Goal: Information Seeking & Learning: Compare options

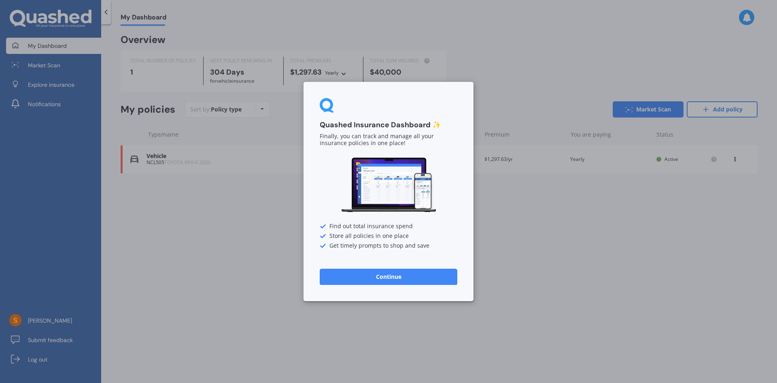
click at [404, 277] on button "Continue" at bounding box center [389, 276] width 138 height 16
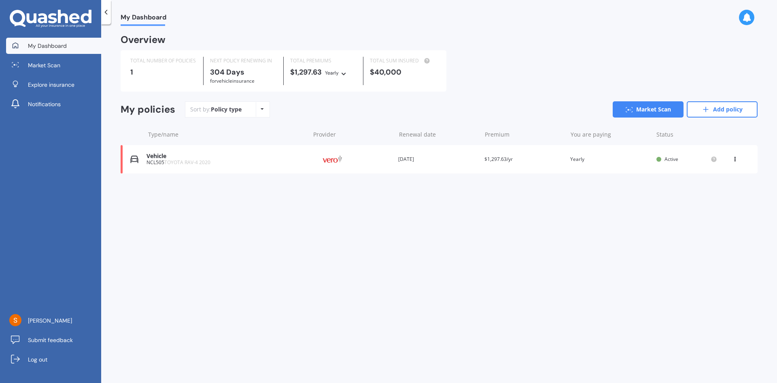
drag, startPoint x: 245, startPoint y: 211, endPoint x: 192, endPoint y: 207, distance: 52.8
click at [192, 207] on div "My Dashboard Overview TOTAL NUMBER OF POLICIES 1 NEXT POLICY RENEWING [DATE] fo…" at bounding box center [439, 205] width 676 height 358
drag, startPoint x: 207, startPoint y: 196, endPoint x: 728, endPoint y: 108, distance: 529.0
click at [728, 108] on link "Add policy" at bounding box center [722, 109] width 71 height 16
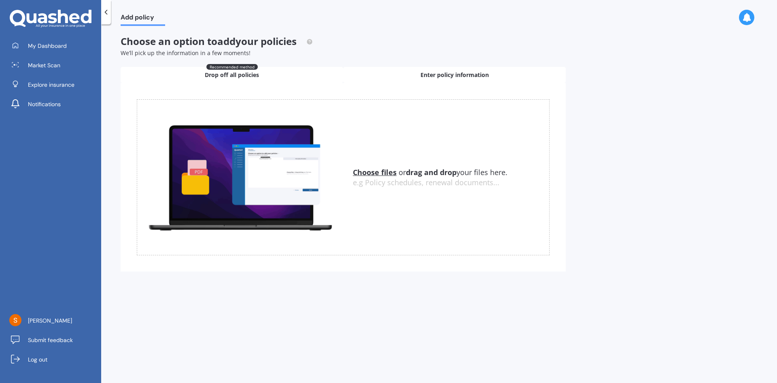
click at [428, 75] on span "Enter policy information" at bounding box center [455, 75] width 68 height 8
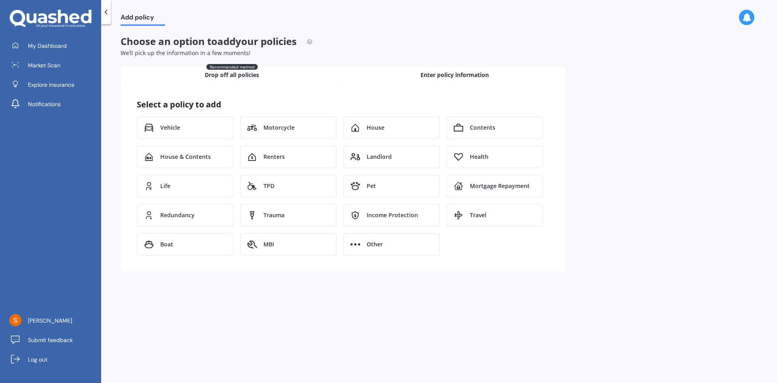
click at [278, 73] on div "Recommended method Drop off all policies" at bounding box center [232, 75] width 223 height 16
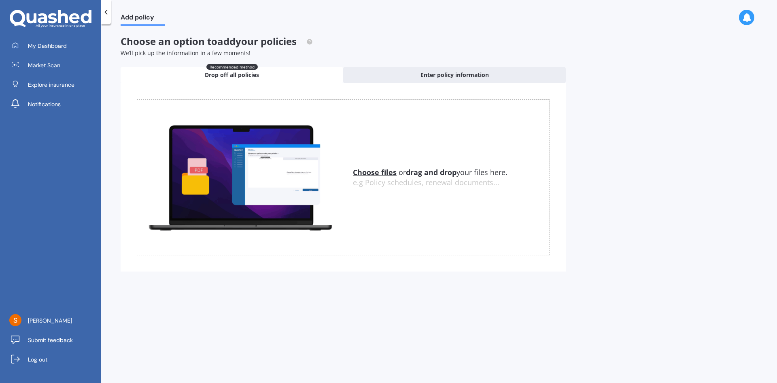
drag, startPoint x: 211, startPoint y: 70, endPoint x: 392, endPoint y: 332, distance: 317.5
drag, startPoint x: 392, startPoint y: 332, endPoint x: 306, endPoint y: 307, distance: 89.4
click at [306, 307] on div "Add policy Choose an option to add your policies We’ll pick up the information …" at bounding box center [439, 205] width 676 height 358
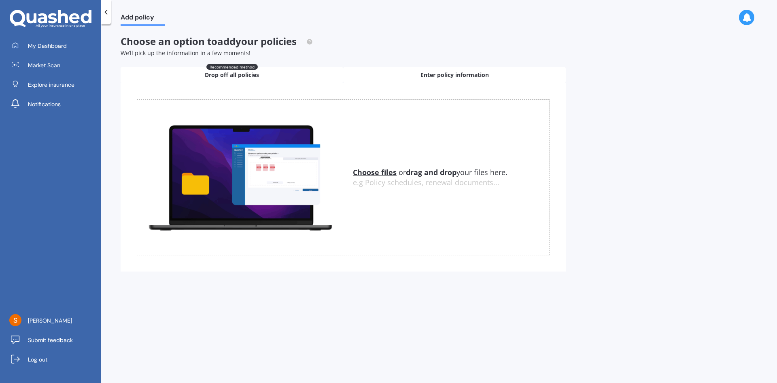
click at [446, 76] on span "Enter policy information" at bounding box center [455, 75] width 68 height 8
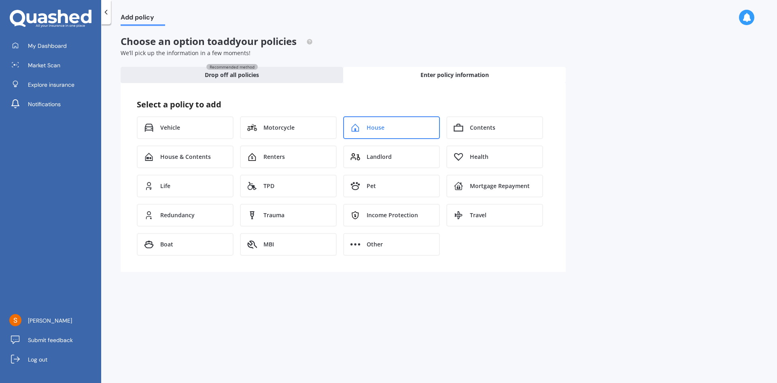
click at [383, 130] on span "House" at bounding box center [376, 128] width 18 height 8
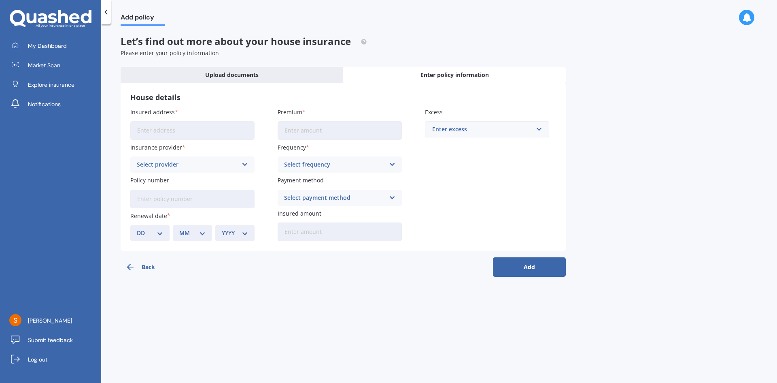
click at [159, 130] on input "Insured address" at bounding box center [192, 130] width 124 height 19
type input "[STREET_ADDRESS]"
click at [243, 163] on icon at bounding box center [245, 164] width 7 height 9
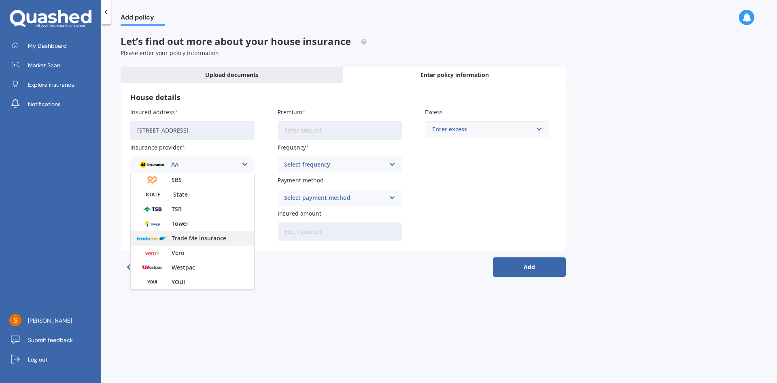
scroll to position [219, 0]
click at [196, 251] on div "Vero" at bounding box center [193, 252] width 124 height 15
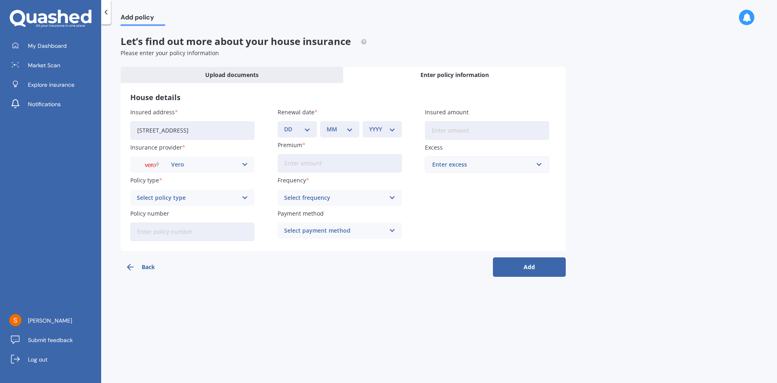
click at [242, 198] on icon at bounding box center [245, 197] width 7 height 9
click at [170, 227] on span "Home - Maxi" at bounding box center [154, 228] width 35 height 6
click at [203, 232] on input "Policy number" at bounding box center [192, 231] width 124 height 19
type input "DPK5350639"
click at [307, 128] on select "DD 01 02 03 04 05 06 07 08 09 10 11 12 13 14 15 16 17 18 19 20 21 22 23 24 25 2…" at bounding box center [297, 129] width 26 height 9
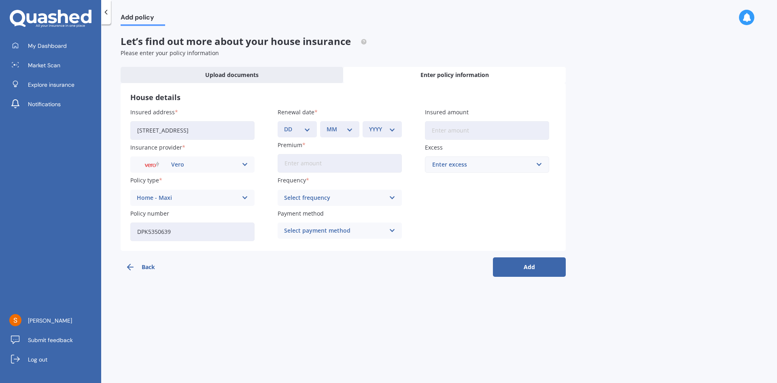
select select "23"
click at [284, 125] on select "DD 01 02 03 04 05 06 07 08 09 10 11 12 13 14 15 16 17 18 19 20 21 22 23 24 25 2…" at bounding box center [297, 129] width 26 height 9
click at [351, 128] on select "MM 01 02 03 04 05 06 07 08 09 10 11 12" at bounding box center [340, 129] width 26 height 9
select select "09"
click at [327, 125] on select "MM 01 02 03 04 05 06 07 08 09 10 11 12" at bounding box center [340, 129] width 26 height 9
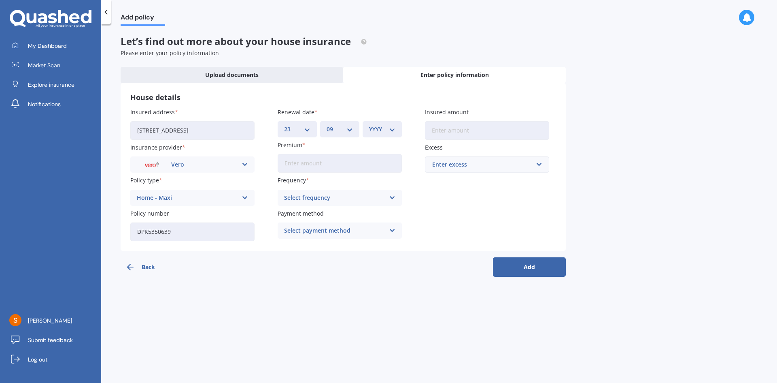
click at [393, 132] on select "YYYY 2027 2026 2025 2024 2023 2022 2021 2020 2019 2018 2017 2016 2015 2014 2013…" at bounding box center [382, 129] width 26 height 9
select select "2025"
click at [369, 125] on select "YYYY 2027 2026 2025 2024 2023 2022 2021 2020 2019 2018 2017 2016 2015 2014 2013…" at bounding box center [382, 129] width 26 height 9
drag, startPoint x: 315, startPoint y: 163, endPoint x: 343, endPoint y: 172, distance: 29.3
click at [320, 165] on input "Premium" at bounding box center [340, 163] width 124 height 19
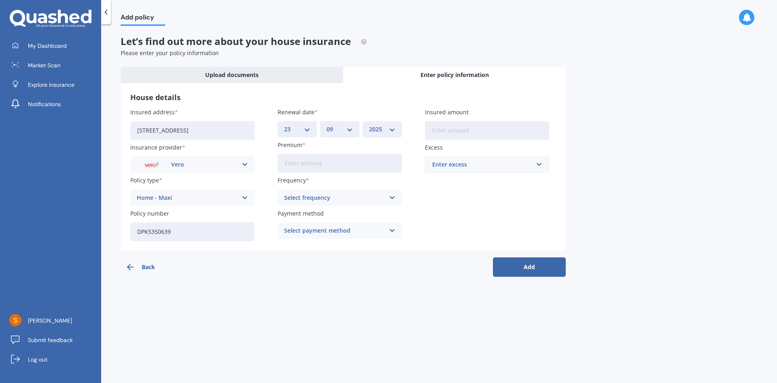
click at [106, 11] on polyline at bounding box center [106, 12] width 2 height 4
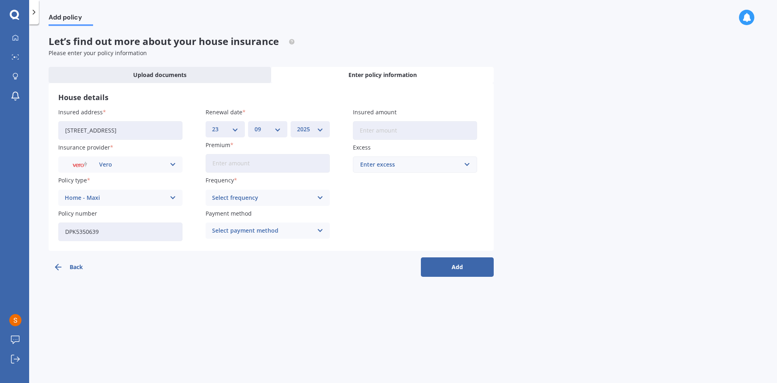
click at [33, 16] on div at bounding box center [34, 12] width 10 height 24
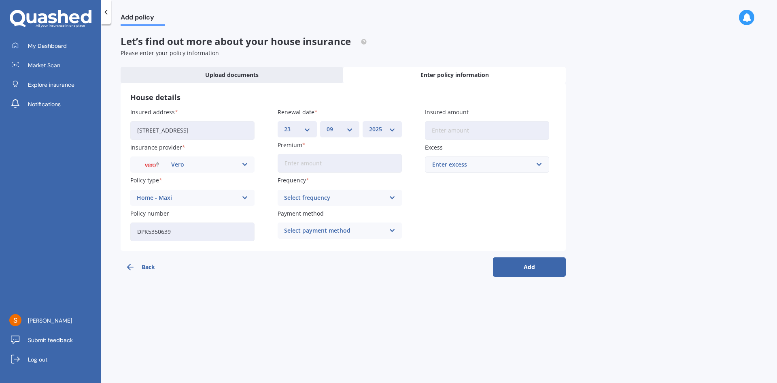
click at [142, 268] on button "Back" at bounding box center [157, 266] width 73 height 19
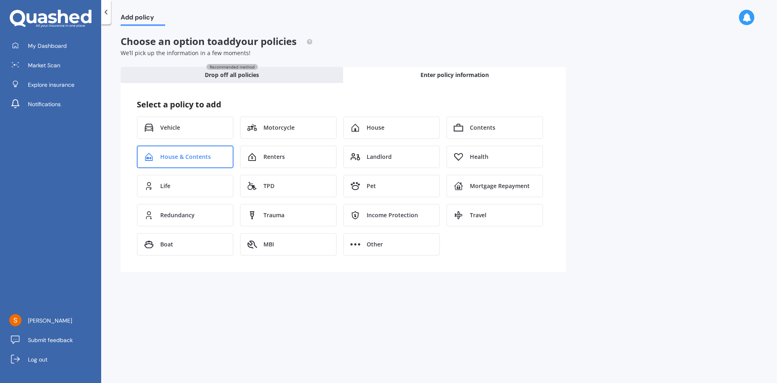
click at [200, 155] on span "House & Contents" at bounding box center [185, 157] width 51 height 8
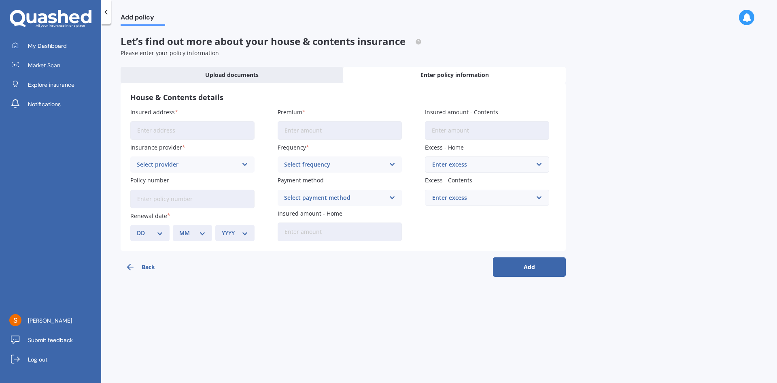
click at [166, 130] on input "Insured address" at bounding box center [192, 130] width 124 height 19
type input "[STREET_ADDRESS]"
click at [232, 130] on input "[STREET_ADDRESS]" at bounding box center [192, 130] width 124 height 19
click at [203, 167] on div "Select provider" at bounding box center [187, 164] width 101 height 9
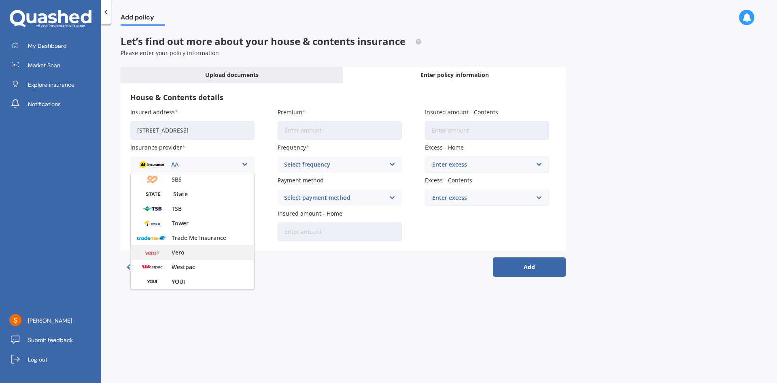
click at [179, 253] on span "Vero" at bounding box center [178, 252] width 13 height 6
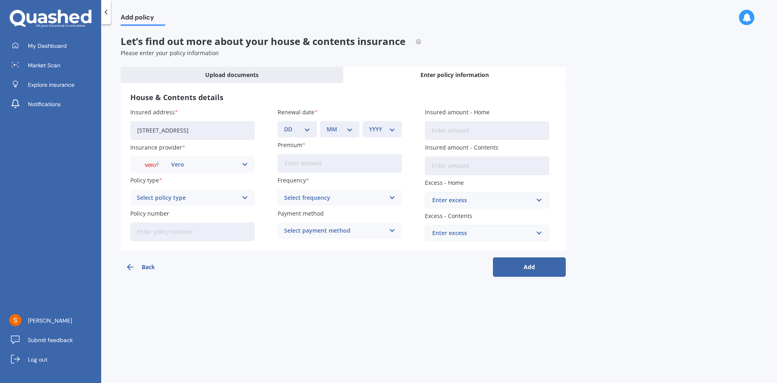
click at [243, 196] on icon at bounding box center [245, 197] width 7 height 9
click at [211, 214] on span "Maxi - House and Contents" at bounding box center [175, 214] width 76 height 6
click at [199, 231] on input "Policy number" at bounding box center [192, 231] width 124 height 19
type input "DPK5350639"
click at [305, 130] on select "DD 01 02 03 04 05 06 07 08 09 10 11 12 13 14 15 16 17 18 19 20 21 22 23 24 25 2…" at bounding box center [297, 129] width 26 height 9
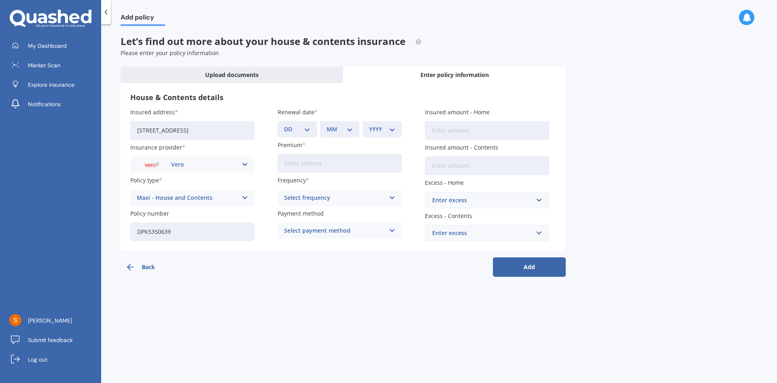
click at [302, 128] on select "DD 01 02 03 04 05 06 07 08 09 10 11 12 13 14 15 16 17 18 19 20 21 22 23 24 25 2…" at bounding box center [297, 129] width 26 height 9
click at [305, 128] on select "DD 01 02 03 04 05 06 07 08 09 10 11 12 13 14 15 16 17 18 19 20 21 22 23 24 25 2…" at bounding box center [297, 129] width 26 height 9
select select "23"
click at [284, 125] on select "DD 01 02 03 04 05 06 07 08 09 10 11 12 13 14 15 16 17 18 19 20 21 22 23 24 25 2…" at bounding box center [297, 129] width 26 height 9
click at [349, 128] on select "MM 01 02 03 04 05 06 07 08 09 10 11 12" at bounding box center [340, 129] width 26 height 9
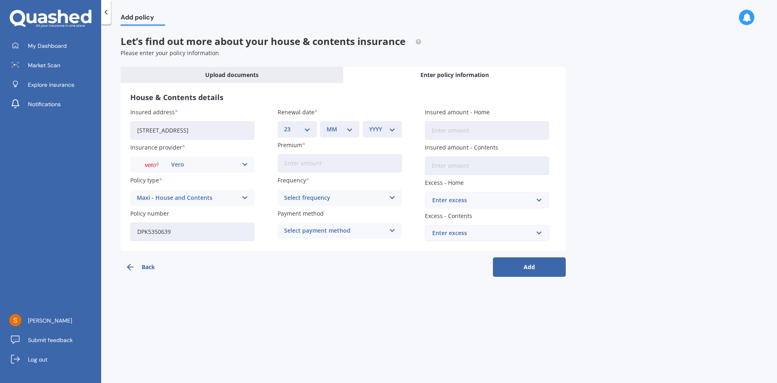
select select "09"
click at [327, 125] on select "MM 01 02 03 04 05 06 07 08 09 10 11 12" at bounding box center [340, 129] width 26 height 9
click at [397, 128] on div "YYYY 2027 2026 2025 2024 2023 2022 2021 2020 2019 2018 2017 2016 2015 2014 2013…" at bounding box center [382, 129] width 39 height 16
click at [394, 130] on select "YYYY 2027 2026 2025 2024 2023 2022 2021 2020 2019 2018 2017 2016 2015 2014 2013…" at bounding box center [382, 129] width 26 height 9
select select "2025"
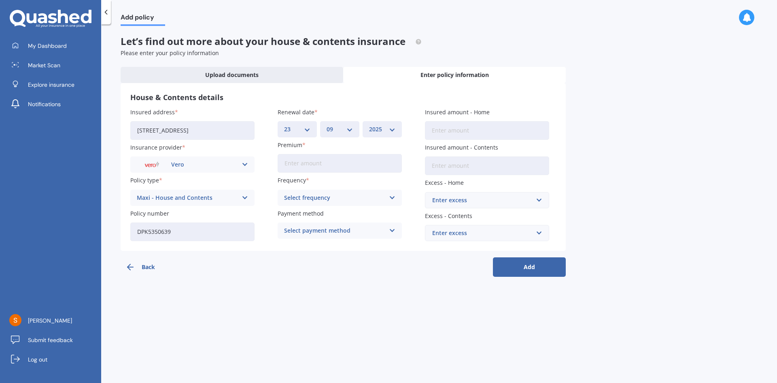
click at [369, 125] on select "YYYY 2027 2026 2025 2024 2023 2022 2021 2020 2019 2018 2017 2016 2015 2014 2013…" at bounding box center [382, 129] width 26 height 9
click at [332, 164] on input "Premium" at bounding box center [340, 163] width 124 height 19
type input "$6,221.34"
click at [294, 214] on span "Yearly" at bounding box center [293, 214] width 17 height 6
click at [387, 231] on div "Select payment method Direct debit - bank account Direct debit - credit/debit c…" at bounding box center [340, 230] width 124 height 16
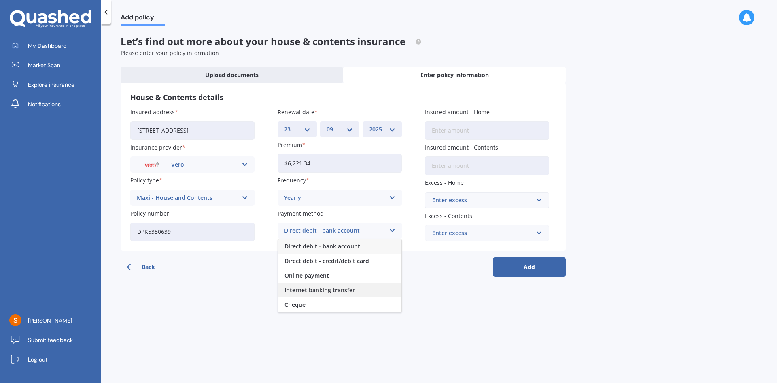
click at [306, 290] on span "Internet banking transfer" at bounding box center [320, 290] width 70 height 6
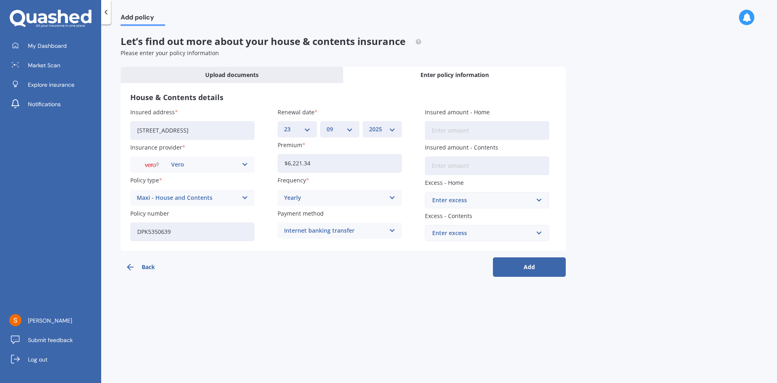
click at [439, 128] on input "Insured amount - Home" at bounding box center [487, 130] width 124 height 19
click at [466, 166] on input "Insured amount - Contents" at bounding box center [487, 165] width 124 height 19
click at [471, 126] on input "Insured amount - Home" at bounding box center [487, 130] width 124 height 19
click at [452, 168] on input "Insured amount - Contents" at bounding box center [487, 165] width 124 height 19
type input "$102,006"
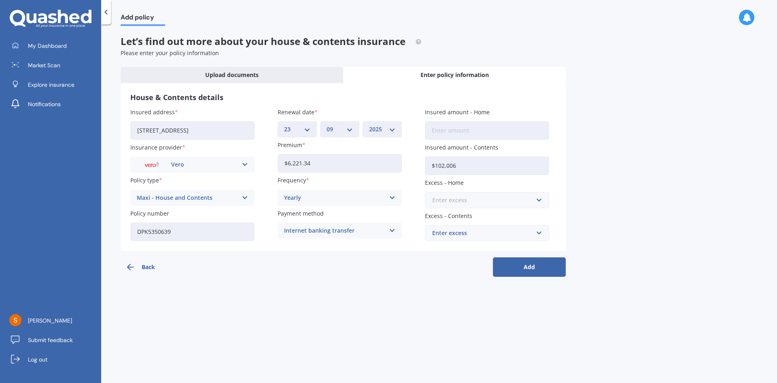
click at [541, 203] on input "text" at bounding box center [484, 199] width 117 height 15
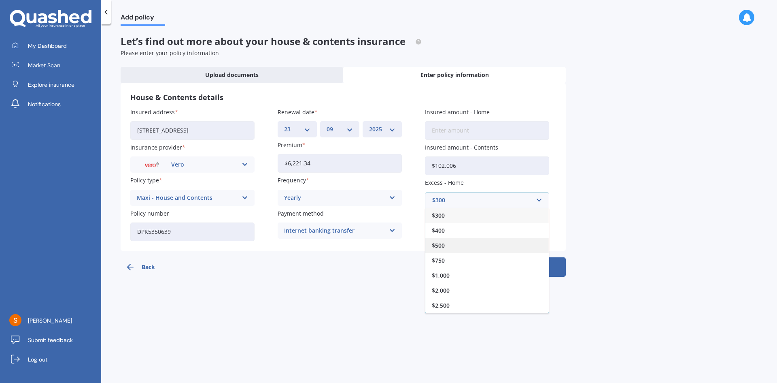
click at [447, 244] on div "$500" at bounding box center [488, 245] width 124 height 15
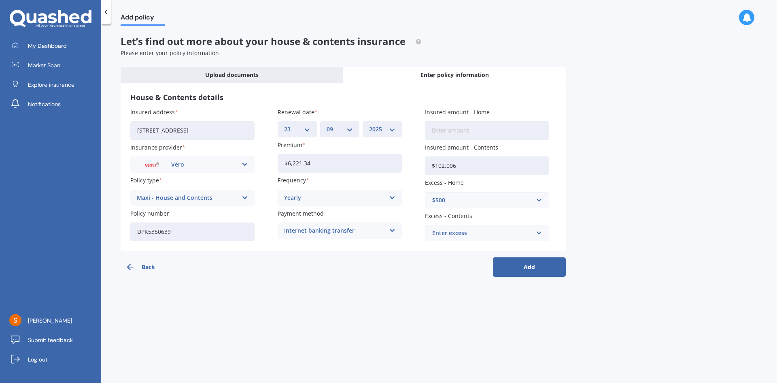
click at [455, 235] on div "Enter excess" at bounding box center [482, 232] width 100 height 9
click at [439, 247] on span "$250" at bounding box center [438, 248] width 13 height 6
click at [446, 130] on input "Insured amount - Home" at bounding box center [487, 130] width 124 height 19
type input "$1,196,699"
click at [532, 266] on button "Add" at bounding box center [529, 266] width 73 height 19
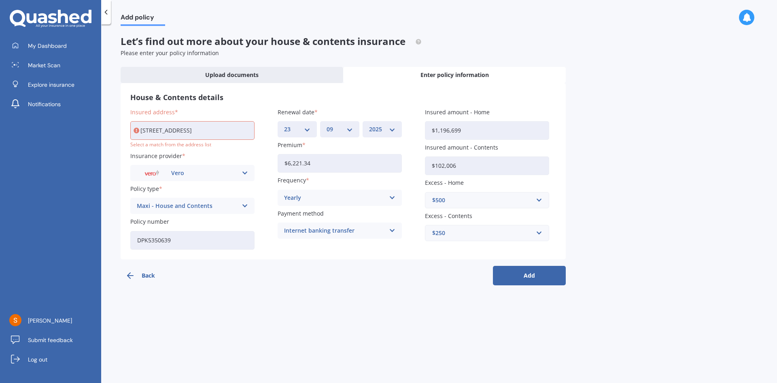
click at [199, 132] on input "[STREET_ADDRESS]" at bounding box center [192, 130] width 124 height 19
type input "[STREET_ADDRESS]"
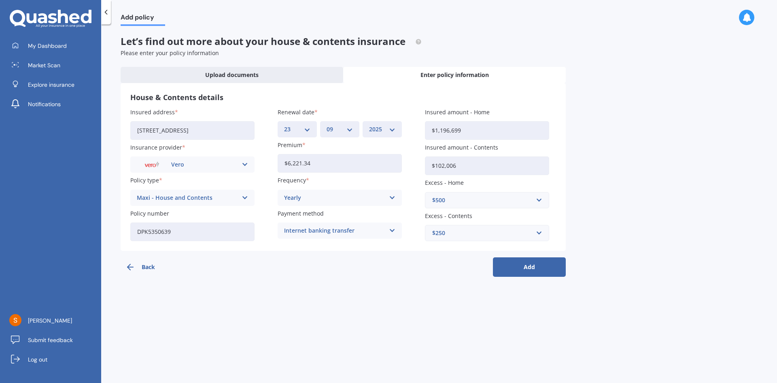
click at [530, 266] on button "Add" at bounding box center [529, 266] width 73 height 19
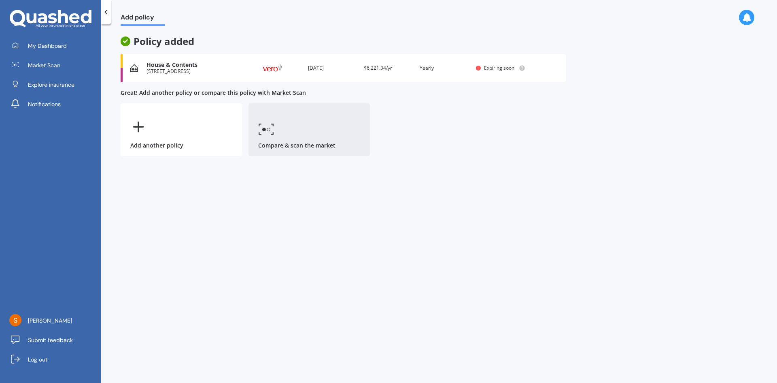
click at [279, 138] on link "Compare & scan the market" at bounding box center [309, 129] width 121 height 53
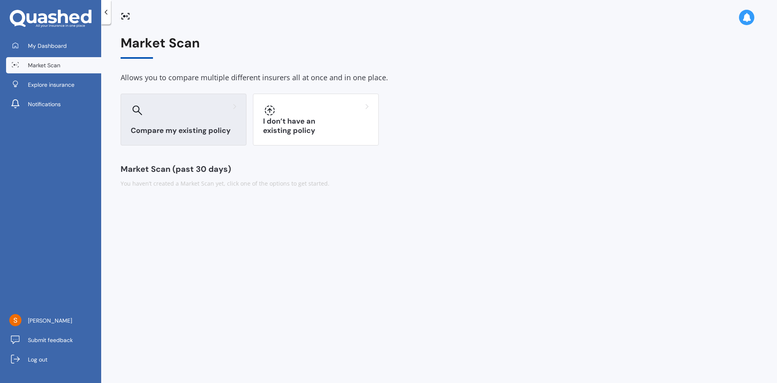
click at [214, 129] on h3 "Compare my existing policy" at bounding box center [184, 130] width 106 height 9
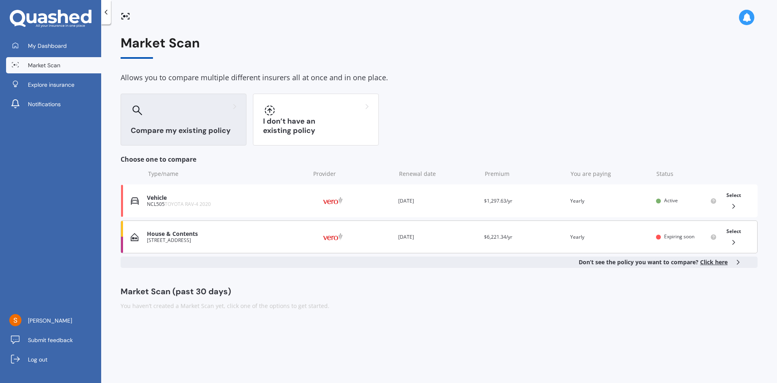
click at [289, 238] on div "[STREET_ADDRESS]" at bounding box center [226, 240] width 159 height 6
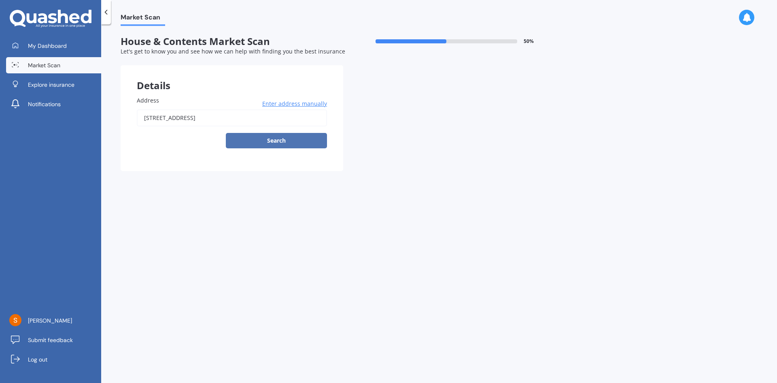
click at [290, 139] on button "Search" at bounding box center [276, 140] width 101 height 15
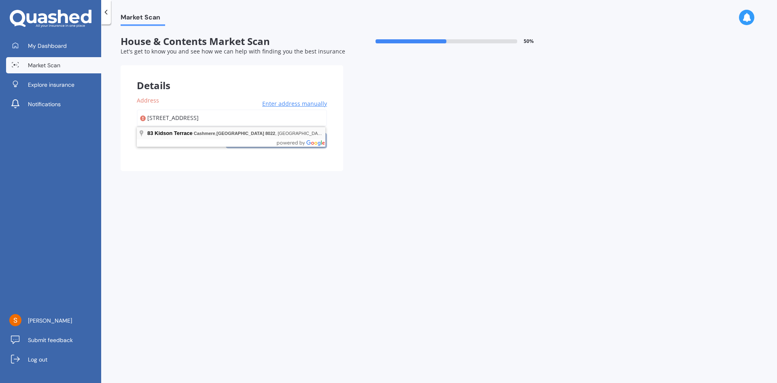
type input "[STREET_ADDRESS]"
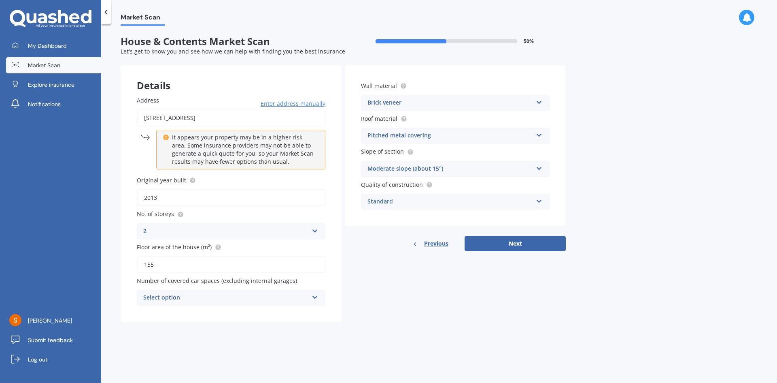
click at [311, 295] on div "Select option 0 1 2 3 4 5+" at bounding box center [231, 298] width 189 height 16
click at [145, 206] on span "0" at bounding box center [145, 209] width 3 height 8
click at [541, 103] on icon at bounding box center [539, 101] width 7 height 6
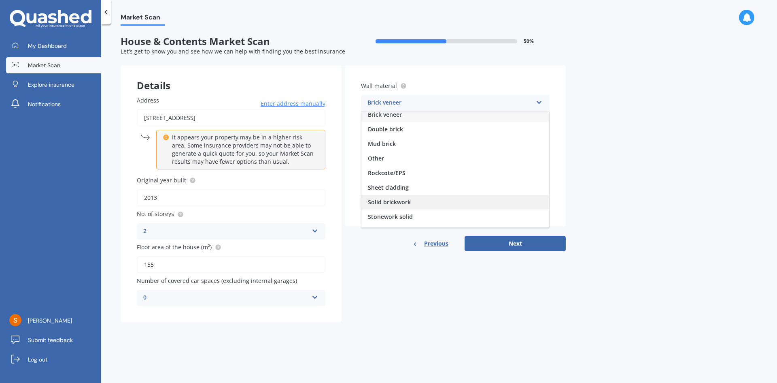
scroll to position [74, 0]
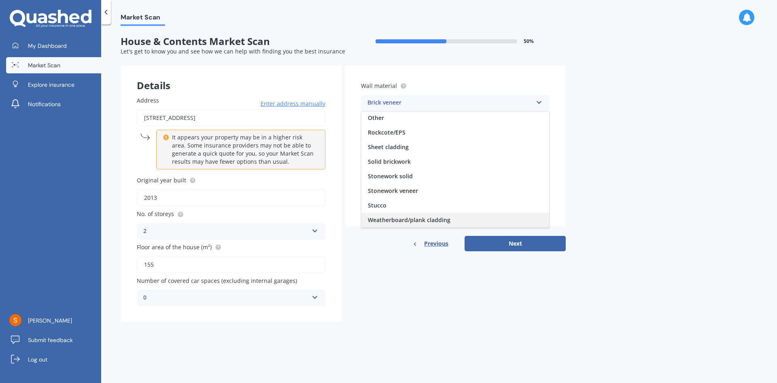
click at [434, 221] on span "Weatherboard/plank cladding" at bounding box center [409, 220] width 83 height 8
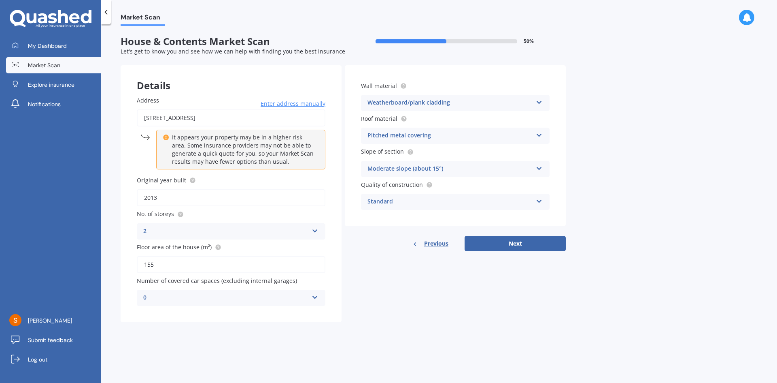
click at [537, 135] on icon at bounding box center [539, 134] width 7 height 6
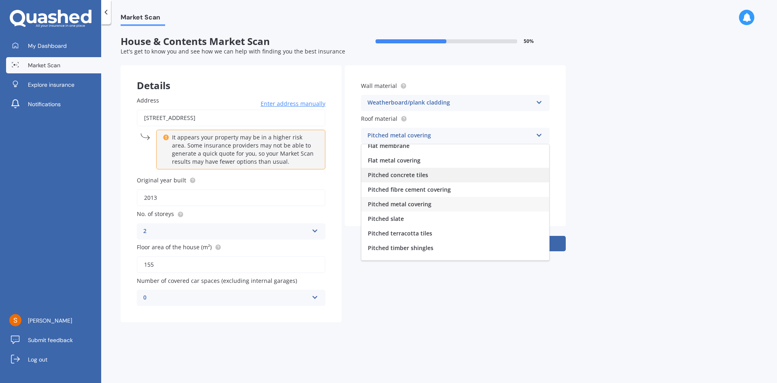
scroll to position [30, 0]
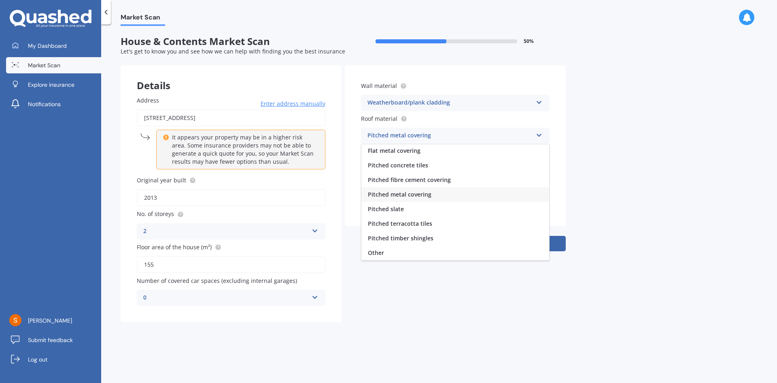
click at [411, 191] on span "Pitched metal covering" at bounding box center [400, 194] width 64 height 8
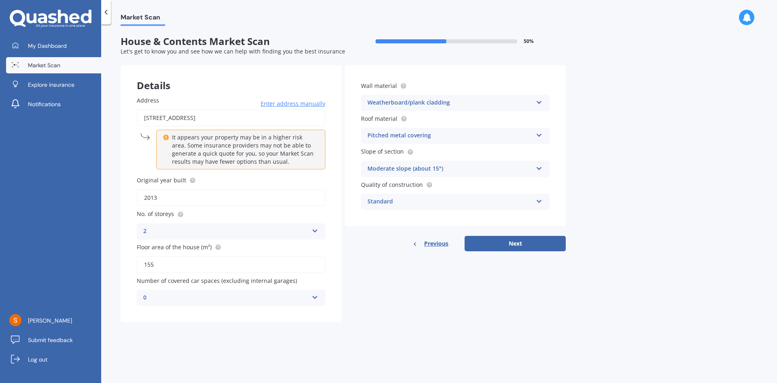
click at [547, 168] on div "Moderate slope (about 15°) Flat or gentle slope (up to about 5°) Moderate slope…" at bounding box center [455, 169] width 189 height 16
click at [440, 211] on div "Severe slope (35° or more)" at bounding box center [456, 214] width 188 height 15
click at [538, 202] on icon at bounding box center [539, 200] width 7 height 6
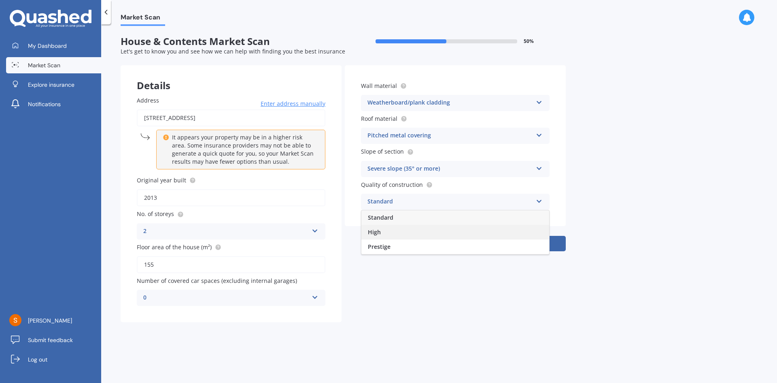
click at [378, 230] on span "High" at bounding box center [374, 232] width 13 height 8
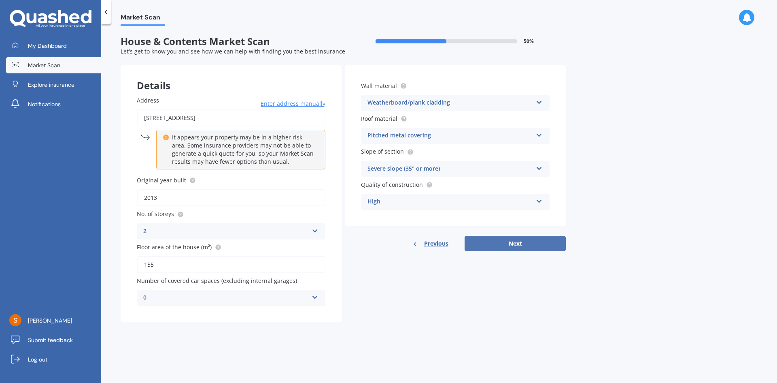
click at [526, 242] on button "Next" at bounding box center [515, 243] width 101 height 15
select select "13"
select select "01"
select select "1972"
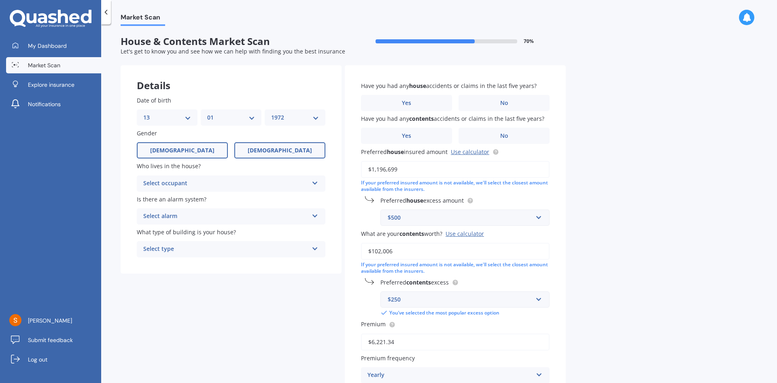
click at [170, 149] on label "[DEMOGRAPHIC_DATA]" at bounding box center [182, 150] width 91 height 16
click at [0, 0] on input "[DEMOGRAPHIC_DATA]" at bounding box center [0, 0] width 0 height 0
click at [314, 181] on icon at bounding box center [315, 182] width 7 height 6
click at [158, 198] on span "Owner" at bounding box center [153, 199] width 18 height 8
click at [315, 219] on div "Select alarm Yes, monitored Yes, not monitored No" at bounding box center [231, 216] width 189 height 16
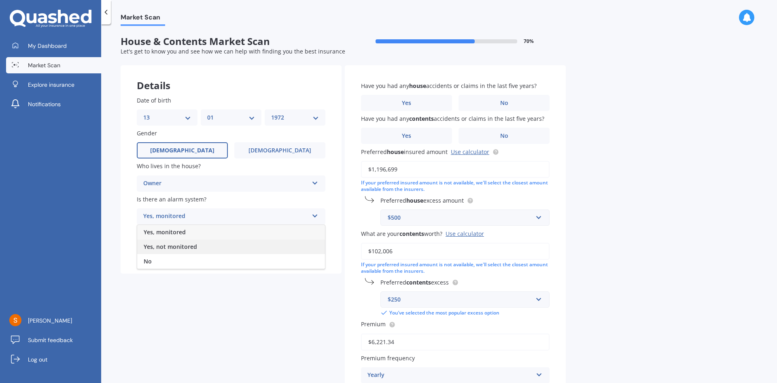
click at [183, 246] on span "Yes, not monitored" at bounding box center [170, 247] width 53 height 8
click at [314, 247] on icon at bounding box center [315, 247] width 7 height 6
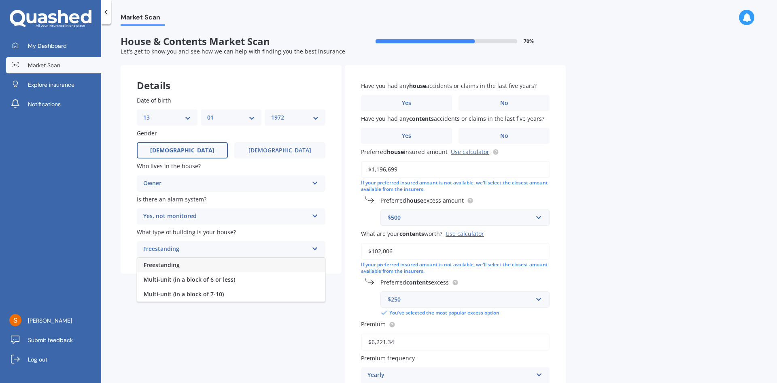
click at [173, 263] on span "Freestanding" at bounding box center [162, 265] width 36 height 8
click at [187, 116] on select "DD 01 02 03 04 05 06 07 08 09 10 11 12 13 14 15 16 17 18 19 20 21 22 23 24 25 2…" at bounding box center [167, 117] width 48 height 9
select select "02"
click at [143, 113] on select "DD 01 02 03 04 05 06 07 08 09 10 11 12 13 14 15 16 17 18 19 20 21 22 23 24 25 2…" at bounding box center [167, 117] width 48 height 9
click at [251, 118] on select "MM 01 02 03 04 05 06 07 08 09 10 11 12" at bounding box center [231, 117] width 48 height 9
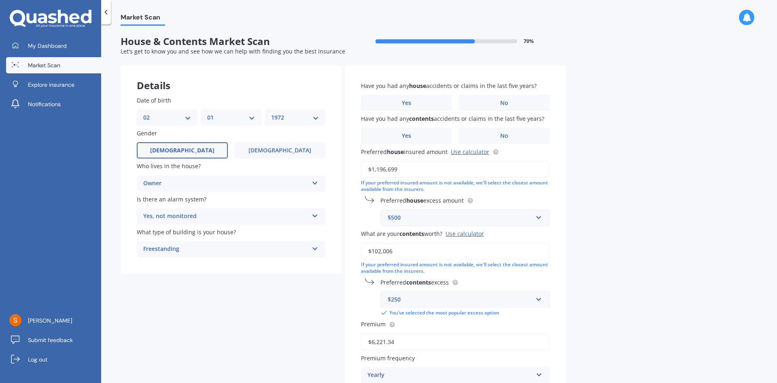
select select "09"
click at [207, 113] on select "MM 01 02 03 04 05 06 07 08 09 10 11 12" at bounding box center [231, 117] width 48 height 9
drag, startPoint x: 315, startPoint y: 117, endPoint x: 314, endPoint y: 121, distance: 4.5
click at [314, 118] on select "YYYY 2009 2008 2007 2006 2005 2004 2003 2002 2001 2000 1999 1998 1997 1996 1995…" at bounding box center [295, 117] width 48 height 9
select select "1965"
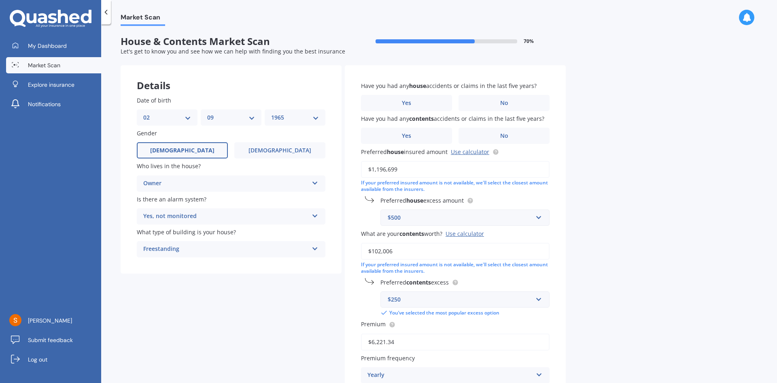
click at [271, 113] on select "YYYY 2009 2008 2007 2006 2005 2004 2003 2002 2001 2000 1999 1998 1997 1996 1995…" at bounding box center [295, 117] width 48 height 9
click at [507, 98] on label "No" at bounding box center [504, 103] width 91 height 16
click at [0, 0] on input "No" at bounding box center [0, 0] width 0 height 0
click at [521, 132] on label "No" at bounding box center [504, 136] width 91 height 16
click at [0, 0] on input "No" at bounding box center [0, 0] width 0 height 0
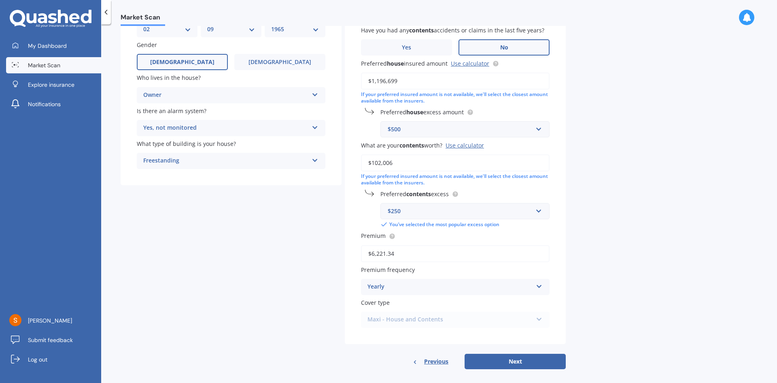
scroll to position [96, 0]
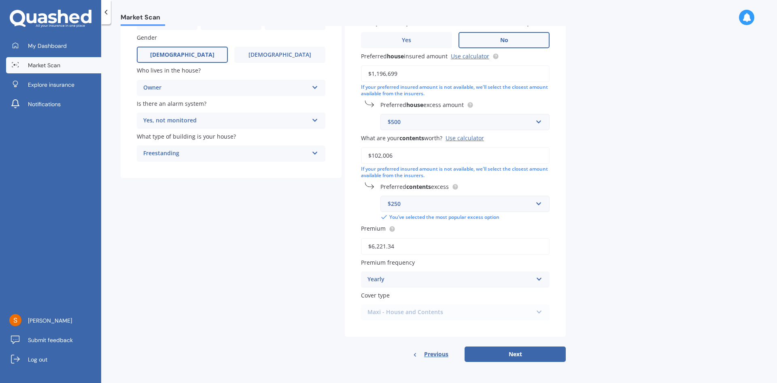
drag, startPoint x: 409, startPoint y: 244, endPoint x: 309, endPoint y: 248, distance: 100.5
click at [309, 248] on div "Details Date of birth DD 01 02 03 04 05 06 07 08 09 10 11 12 13 14 15 16 17 18 …" at bounding box center [343, 166] width 445 height 392
type input "$3,987.74"
click at [522, 351] on button "Next" at bounding box center [515, 353] width 101 height 15
select select "02"
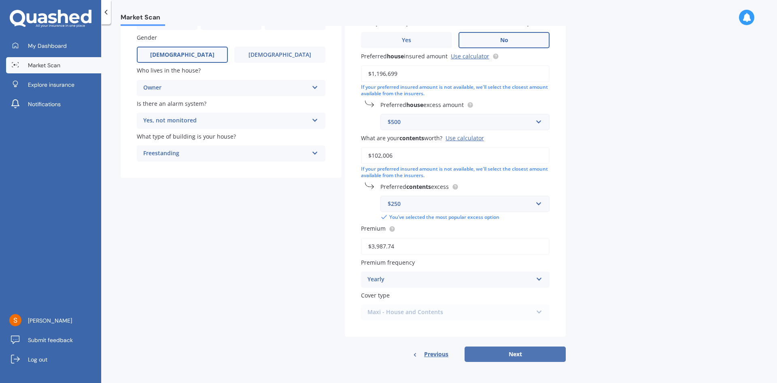
select select "09"
select select "1965"
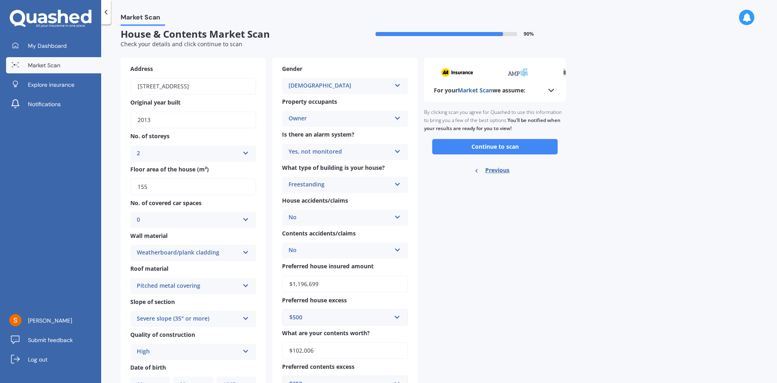
scroll to position [0, 0]
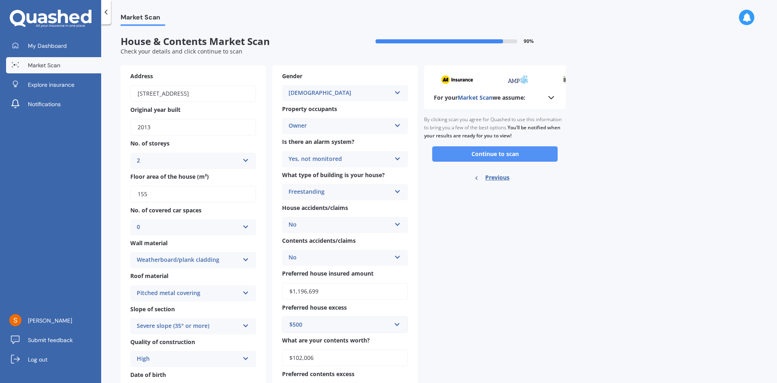
click at [505, 153] on button "Continue to scan" at bounding box center [495, 153] width 126 height 15
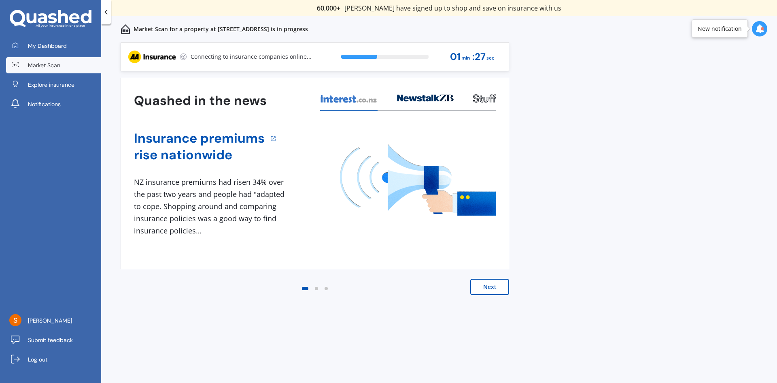
click at [492, 284] on button "Next" at bounding box center [490, 287] width 39 height 16
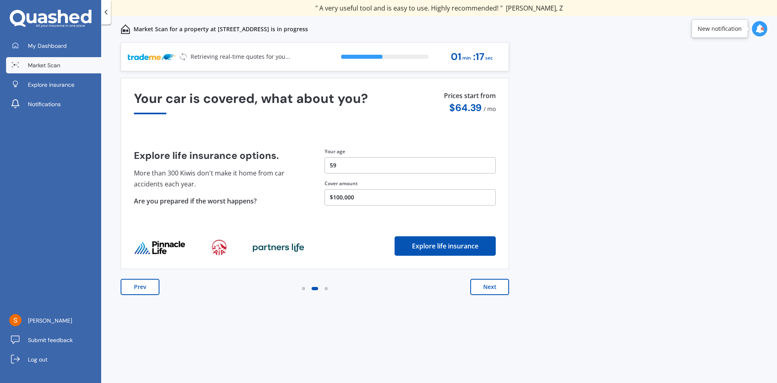
click at [492, 284] on button "Next" at bounding box center [490, 287] width 39 height 16
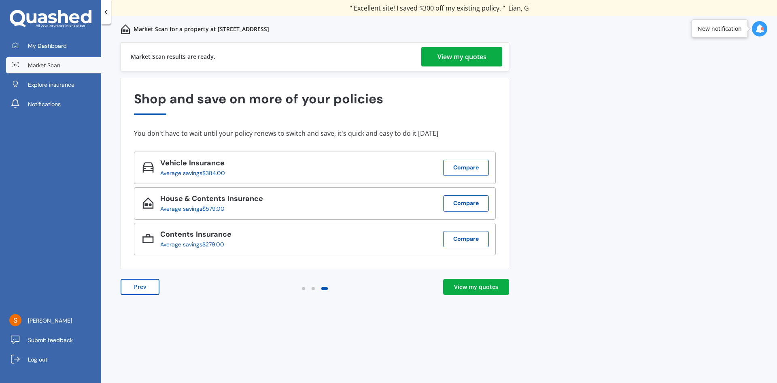
click at [470, 55] on div "View my quotes" at bounding box center [462, 56] width 49 height 19
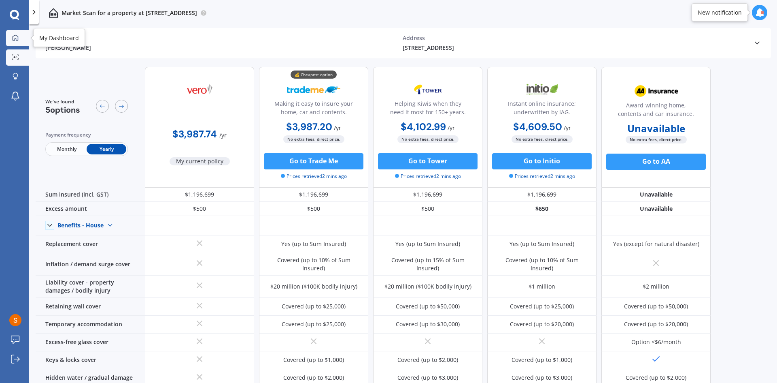
click at [12, 38] on icon at bounding box center [15, 37] width 6 height 6
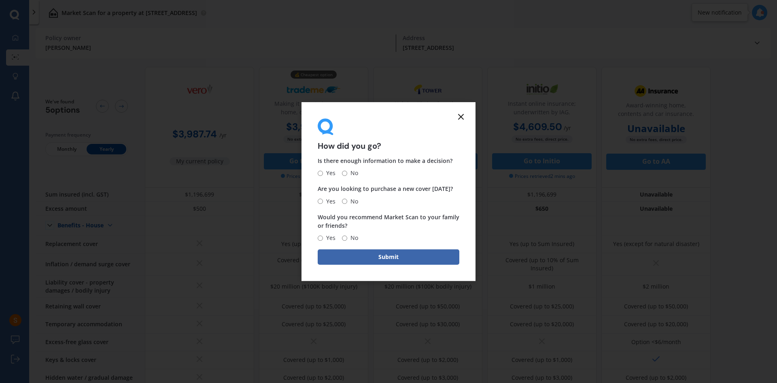
click at [322, 172] on input "Yes" at bounding box center [320, 172] width 5 height 5
radio input "true"
drag, startPoint x: 425, startPoint y: 112, endPoint x: 561, endPoint y: 156, distance: 143.2
click at [561, 156] on div "How did you go? Is there enough information to make a decision? Yes No Are you …" at bounding box center [388, 191] width 777 height 383
click at [353, 79] on div "How did you go? Is there enough information to make a decision? Yes No Are you …" at bounding box center [388, 191] width 777 height 383
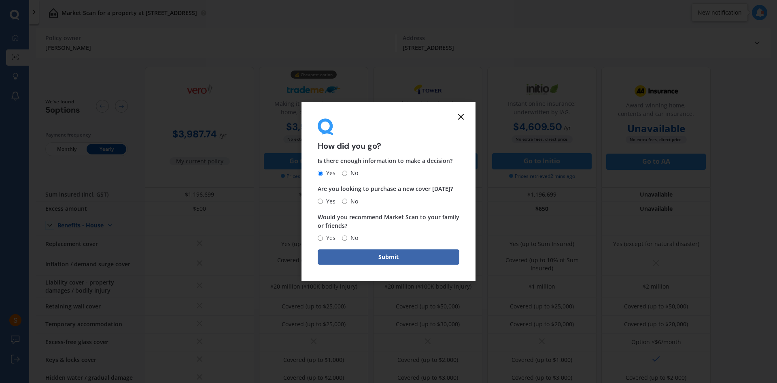
click at [460, 116] on icon at bounding box center [461, 117] width 10 height 10
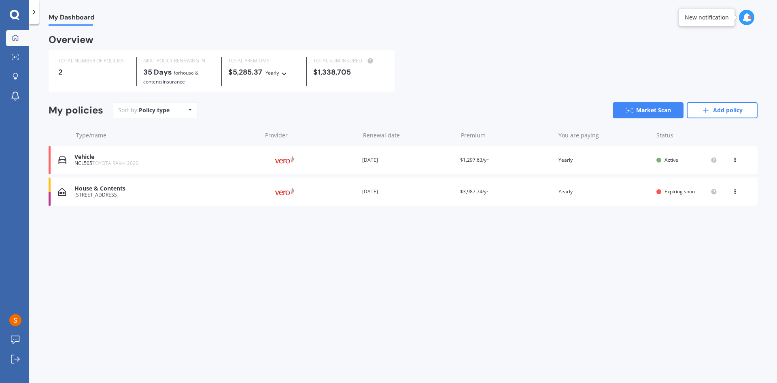
click at [135, 187] on div "House & Contents" at bounding box center [166, 188] width 183 height 7
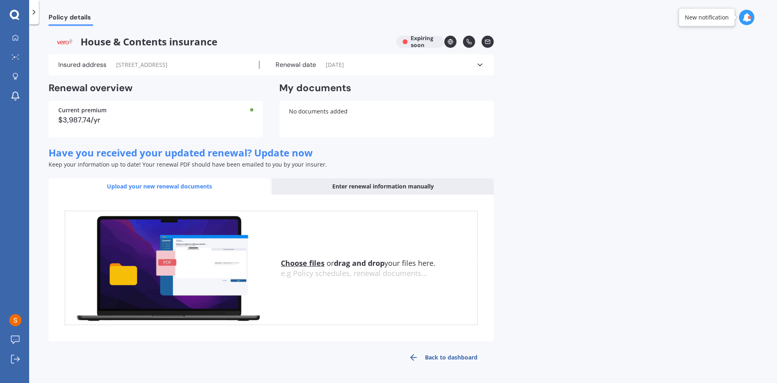
scroll to position [7, 0]
click at [381, 187] on div "Enter renewal information manually" at bounding box center [383, 186] width 222 height 16
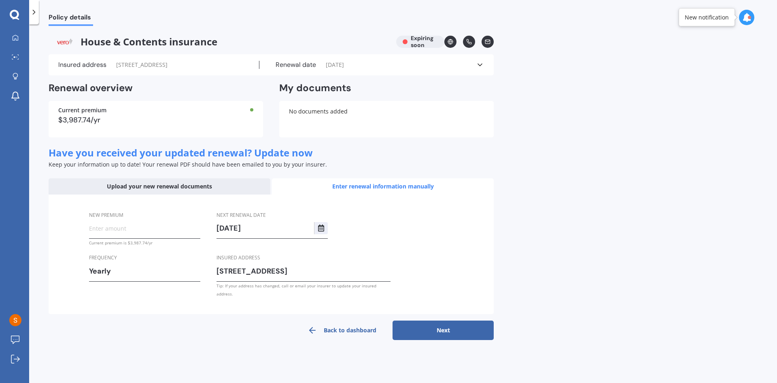
scroll to position [0, 0]
click at [161, 194] on div "Upload your new renewal documents" at bounding box center [160, 186] width 222 height 16
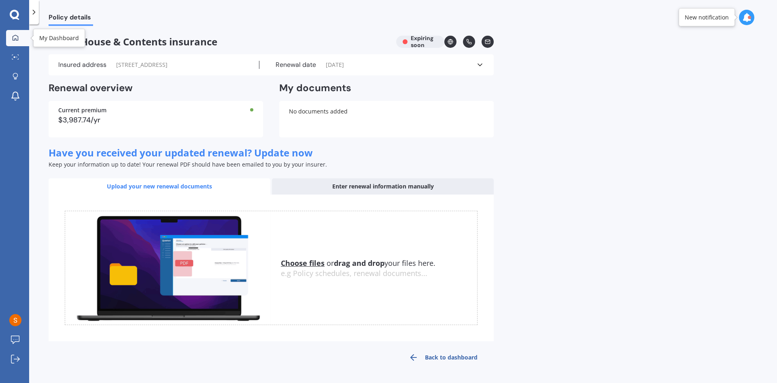
click at [14, 36] on icon at bounding box center [15, 37] width 6 height 6
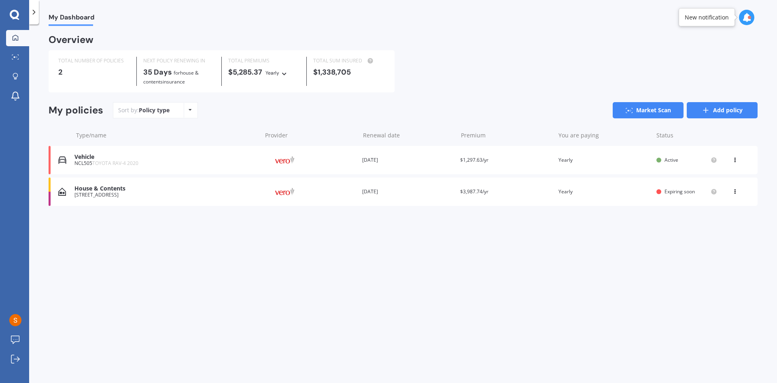
click at [718, 108] on link "Add policy" at bounding box center [722, 110] width 71 height 16
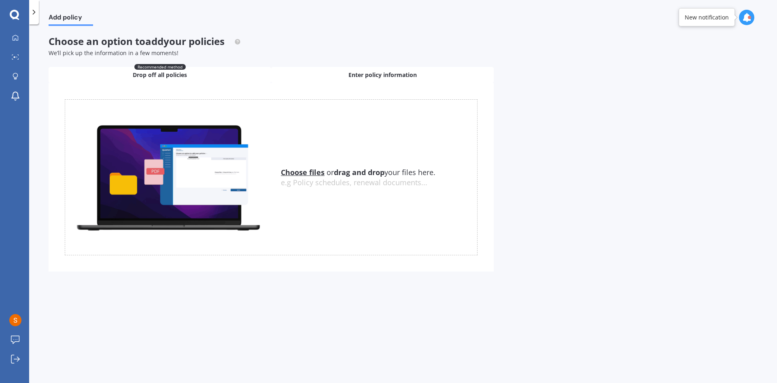
click at [373, 73] on span "Enter policy information" at bounding box center [383, 75] width 68 height 8
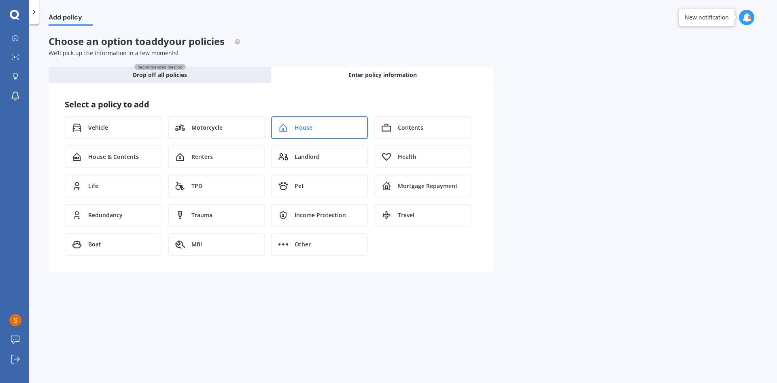
click at [315, 127] on div "House" at bounding box center [319, 127] width 97 height 23
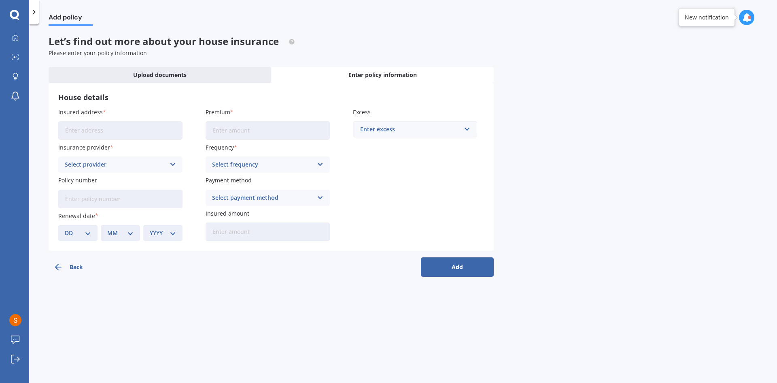
click at [73, 125] on input "Insured address" at bounding box center [120, 130] width 124 height 19
type input "[STREET_ADDRESS]"
drag, startPoint x: 173, startPoint y: 164, endPoint x: 169, endPoint y: 166, distance: 5.1
click at [173, 164] on icon at bounding box center [173, 164] width 7 height 9
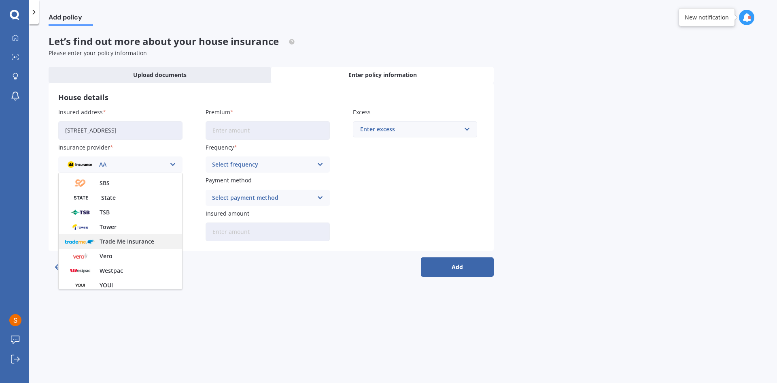
scroll to position [219, 0]
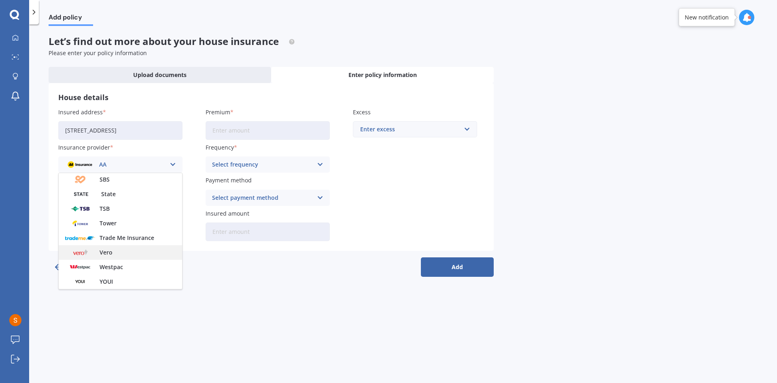
click at [104, 250] on span "Vero" at bounding box center [106, 252] width 13 height 6
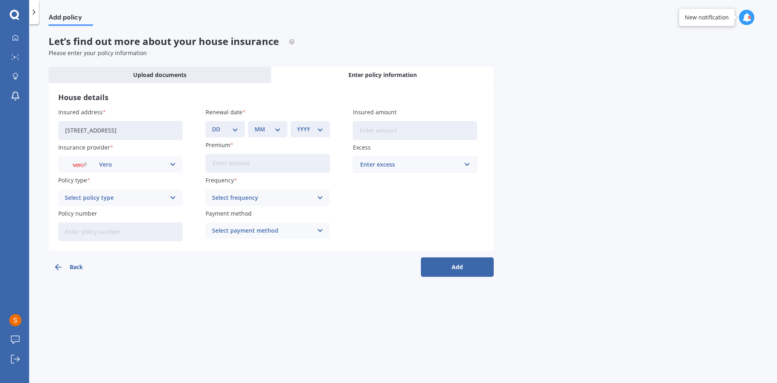
click at [173, 196] on icon at bounding box center [173, 197] width 7 height 9
click at [102, 228] on div "Home - Maxi" at bounding box center [121, 228] width 124 height 15
click at [135, 234] on input "Policy number" at bounding box center [120, 231] width 124 height 19
type input "DPK5350639"
click at [234, 128] on select "DD 01 02 03 04 05 06 07 08 09 10 11 12 13 14 15 16 17 18 19 20 21 22 23 24 25 2…" at bounding box center [225, 129] width 26 height 9
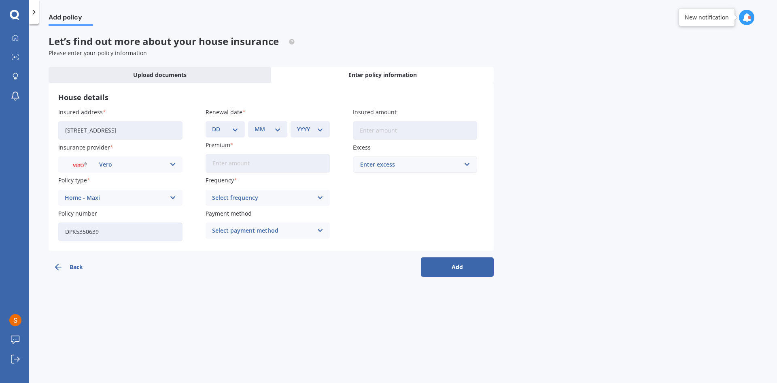
select select "23"
click at [212, 125] on select "DD 01 02 03 04 05 06 07 08 09 10 11 12 13 14 15 16 17 18 19 20 21 22 23 24 25 2…" at bounding box center [225, 129] width 26 height 9
drag, startPoint x: 275, startPoint y: 127, endPoint x: 274, endPoint y: 133, distance: 5.7
click at [275, 128] on select "MM 01 02 03 04 05 06 07 08 09 10 11 12" at bounding box center [268, 129] width 26 height 9
select select "09"
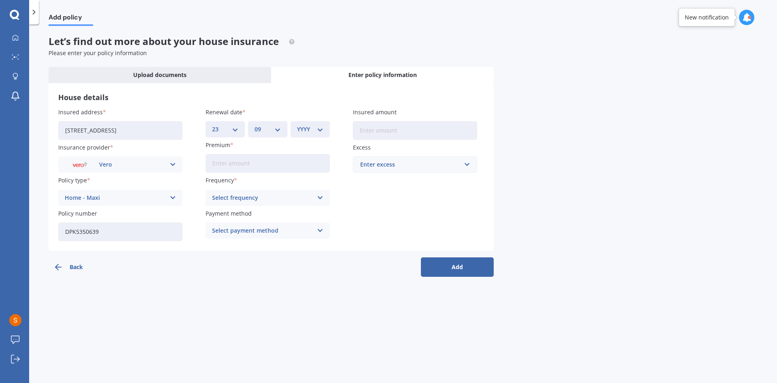
click at [255, 125] on select "MM 01 02 03 04 05 06 07 08 09 10 11 12" at bounding box center [268, 129] width 26 height 9
drag, startPoint x: 320, startPoint y: 128, endPoint x: 320, endPoint y: 133, distance: 5.3
click at [320, 132] on select "YYYY 2027 2026 2025 2024 2023 2022 2021 2020 2019 2018 2017 2016 2015 2014 2013…" at bounding box center [310, 129] width 26 height 9
select select "2025"
click at [297, 125] on select "YYYY 2027 2026 2025 2024 2023 2022 2021 2020 2019 2018 2017 2016 2015 2014 2013…" at bounding box center [310, 129] width 26 height 9
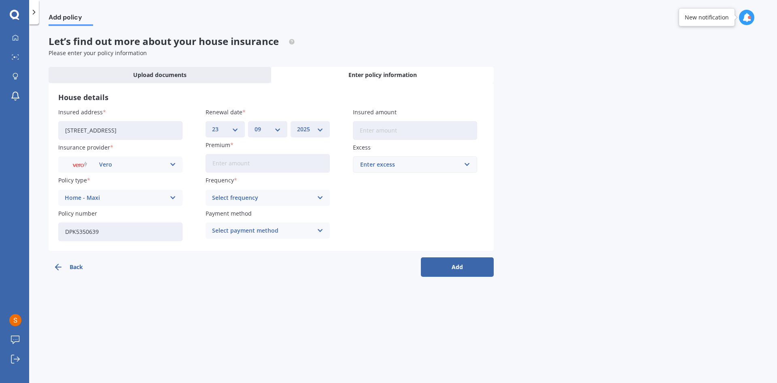
click at [251, 163] on input "Premium" at bounding box center [268, 163] width 124 height 19
type input "$2,233.60"
click at [226, 215] on span "Yearly" at bounding box center [221, 214] width 17 height 6
click at [317, 230] on icon at bounding box center [320, 230] width 7 height 9
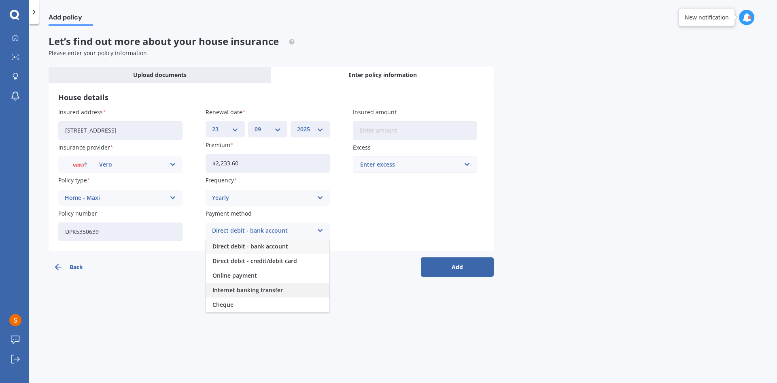
click at [266, 290] on span "Internet banking transfer" at bounding box center [248, 290] width 70 height 6
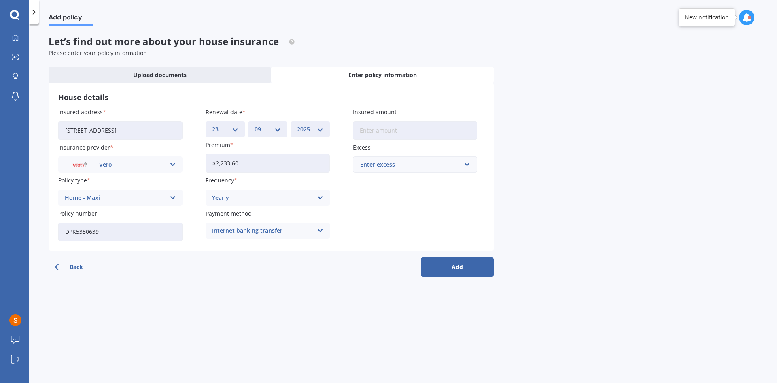
click at [410, 126] on input "Insured amount" at bounding box center [415, 130] width 124 height 19
type input "$516,736"
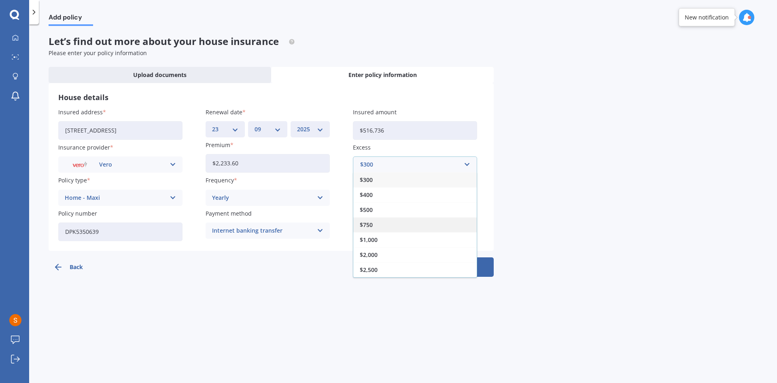
click at [379, 226] on div "$750" at bounding box center [415, 224] width 124 height 15
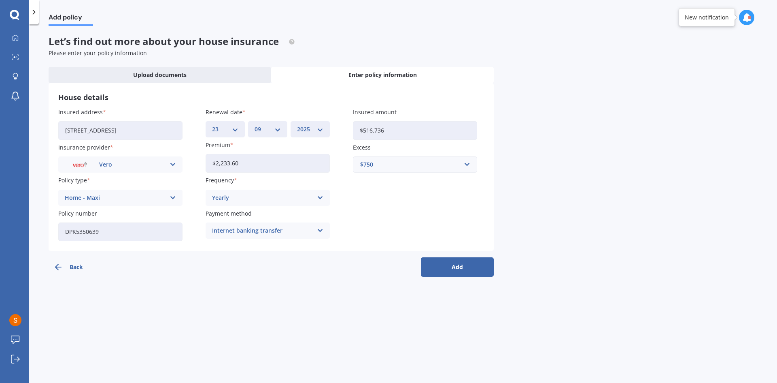
click at [462, 266] on button "Add" at bounding box center [457, 266] width 73 height 19
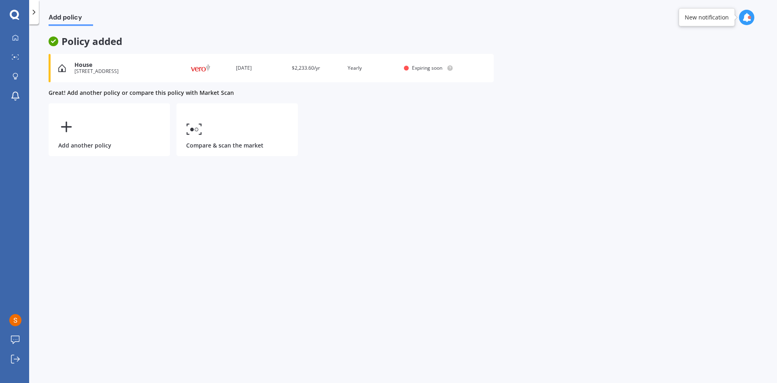
click at [96, 66] on div "House" at bounding box center [124, 65] width 99 height 7
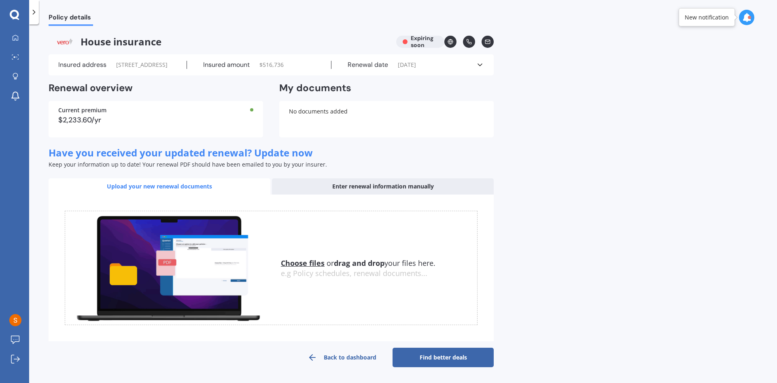
scroll to position [15, 0]
click at [449, 358] on link "Find better deals" at bounding box center [443, 356] width 101 height 19
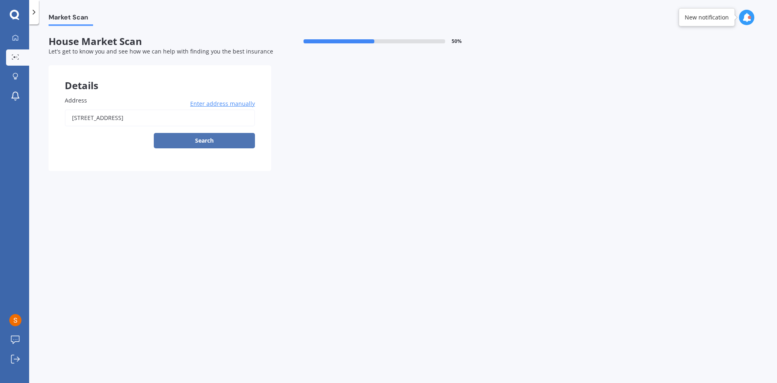
click at [211, 137] on button "Search" at bounding box center [204, 140] width 101 height 15
type input "[STREET_ADDRESS]"
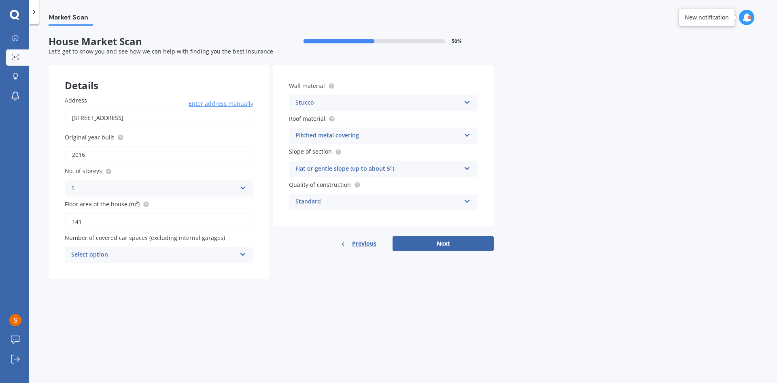
click at [243, 253] on icon at bounding box center [243, 253] width 7 height 6
click at [151, 297] on div "2" at bounding box center [159, 299] width 188 height 15
click at [469, 169] on icon at bounding box center [467, 167] width 7 height 6
click at [466, 134] on icon at bounding box center [467, 134] width 7 height 6
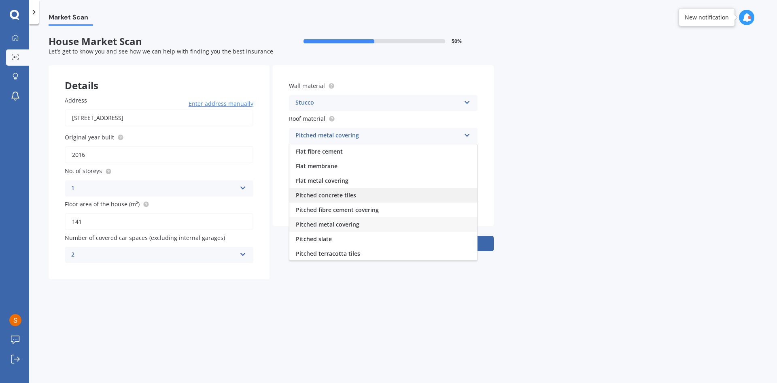
click at [351, 195] on span "Pitched concrete tiles" at bounding box center [326, 195] width 60 height 8
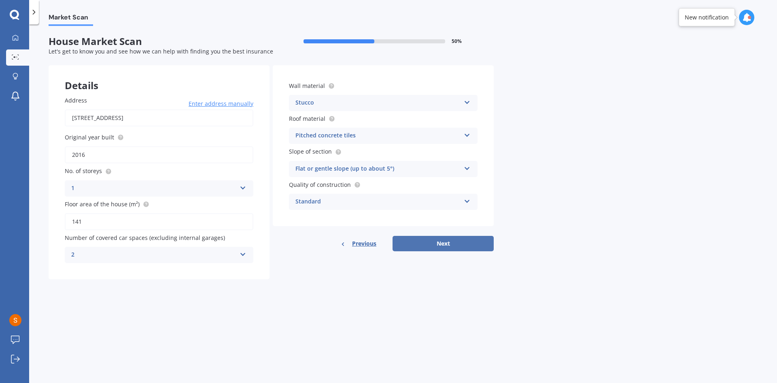
click at [449, 243] on button "Next" at bounding box center [443, 243] width 101 height 15
select select "02"
select select "09"
select select "1965"
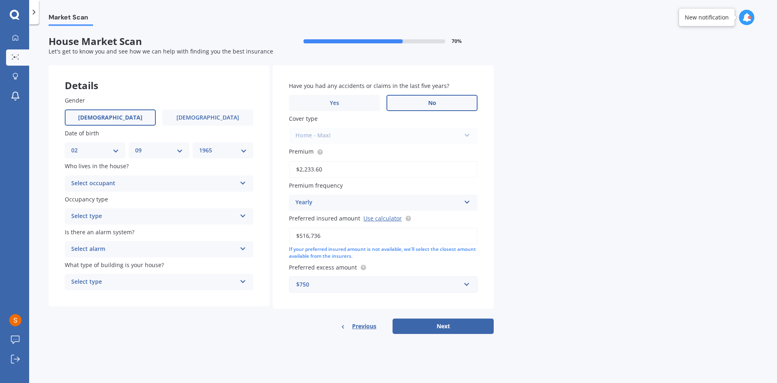
click at [439, 106] on label "No" at bounding box center [432, 103] width 91 height 16
click at [0, 0] on input "No" at bounding box center [0, 0] width 0 height 0
click at [242, 215] on icon at bounding box center [243, 214] width 7 height 6
click at [104, 232] on div "Permanent" at bounding box center [159, 232] width 188 height 15
click at [241, 183] on icon at bounding box center [243, 182] width 7 height 6
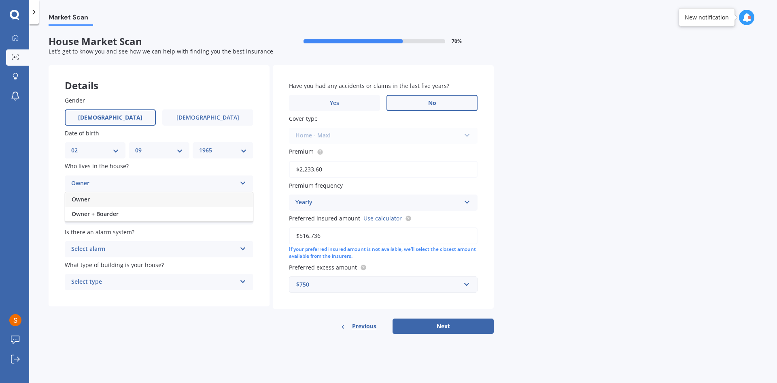
click at [104, 182] on div "Owner" at bounding box center [153, 184] width 165 height 10
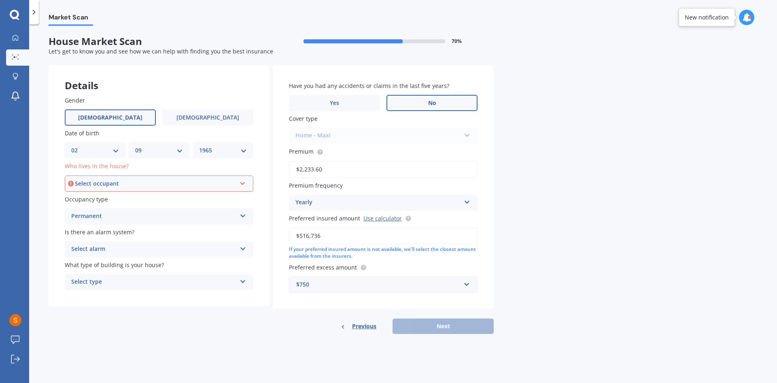
click at [245, 185] on div "Select occupant Owner Owner + Boarder" at bounding box center [159, 183] width 189 height 16
click at [116, 183] on div "Owner" at bounding box center [155, 183] width 161 height 9
